Goal: Find specific page/section: Find specific page/section

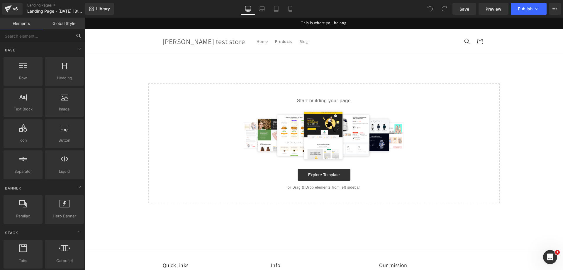
click at [49, 35] on input "text" at bounding box center [36, 35] width 72 height 13
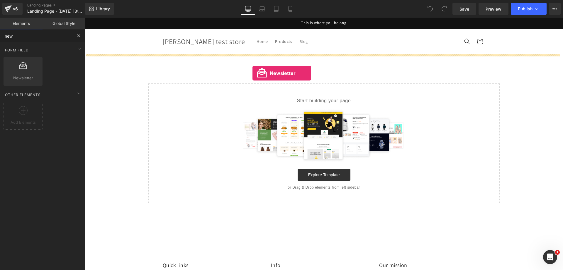
drag, startPoint x: 113, startPoint y: 90, endPoint x: 253, endPoint y: 73, distance: 140.3
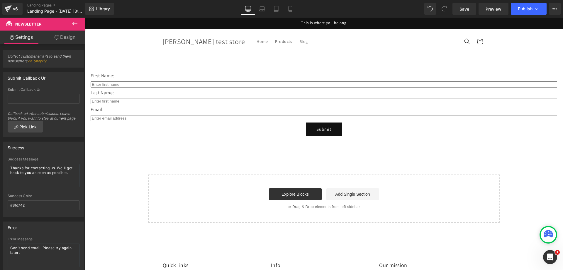
click at [77, 26] on icon at bounding box center [74, 23] width 7 height 7
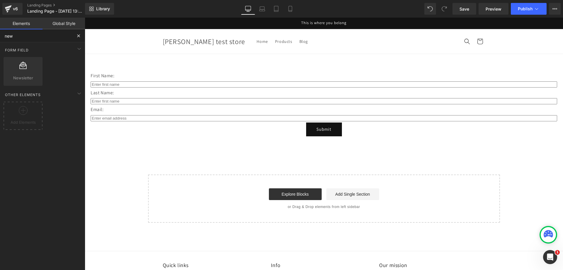
click at [58, 36] on input "new" at bounding box center [36, 35] width 72 height 13
click at [62, 37] on input "newr" at bounding box center [36, 35] width 72 height 13
type input "radio"
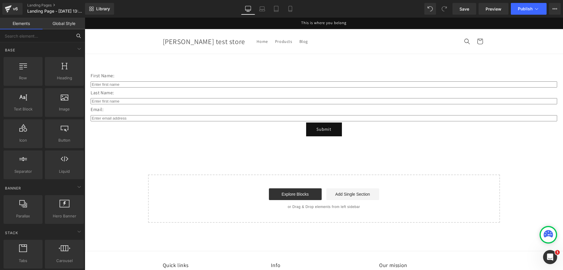
click at [49, 40] on input "text" at bounding box center [36, 35] width 72 height 13
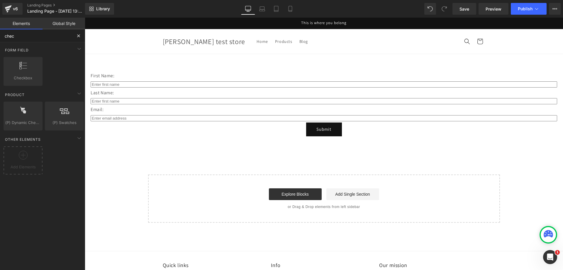
type input "check"
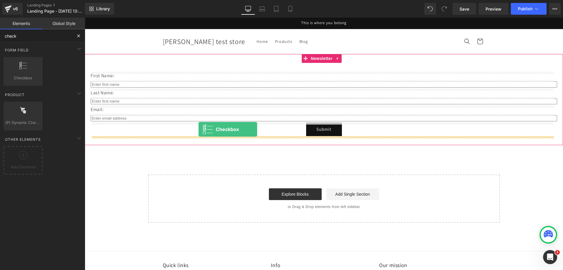
drag, startPoint x: 141, startPoint y: 104, endPoint x: 199, endPoint y: 129, distance: 62.9
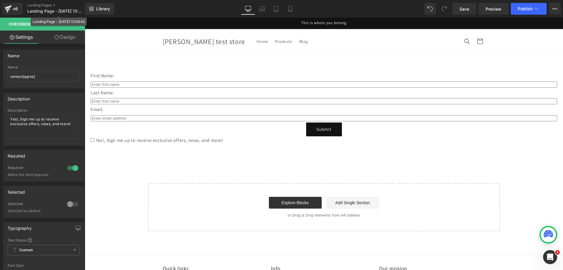
click at [74, 25] on div "Landing Page - [DATE] 13:08:42" at bounding box center [59, 22] width 56 height 8
click at [72, 25] on icon at bounding box center [74, 23] width 7 height 7
